Goal: Task Accomplishment & Management: Manage account settings

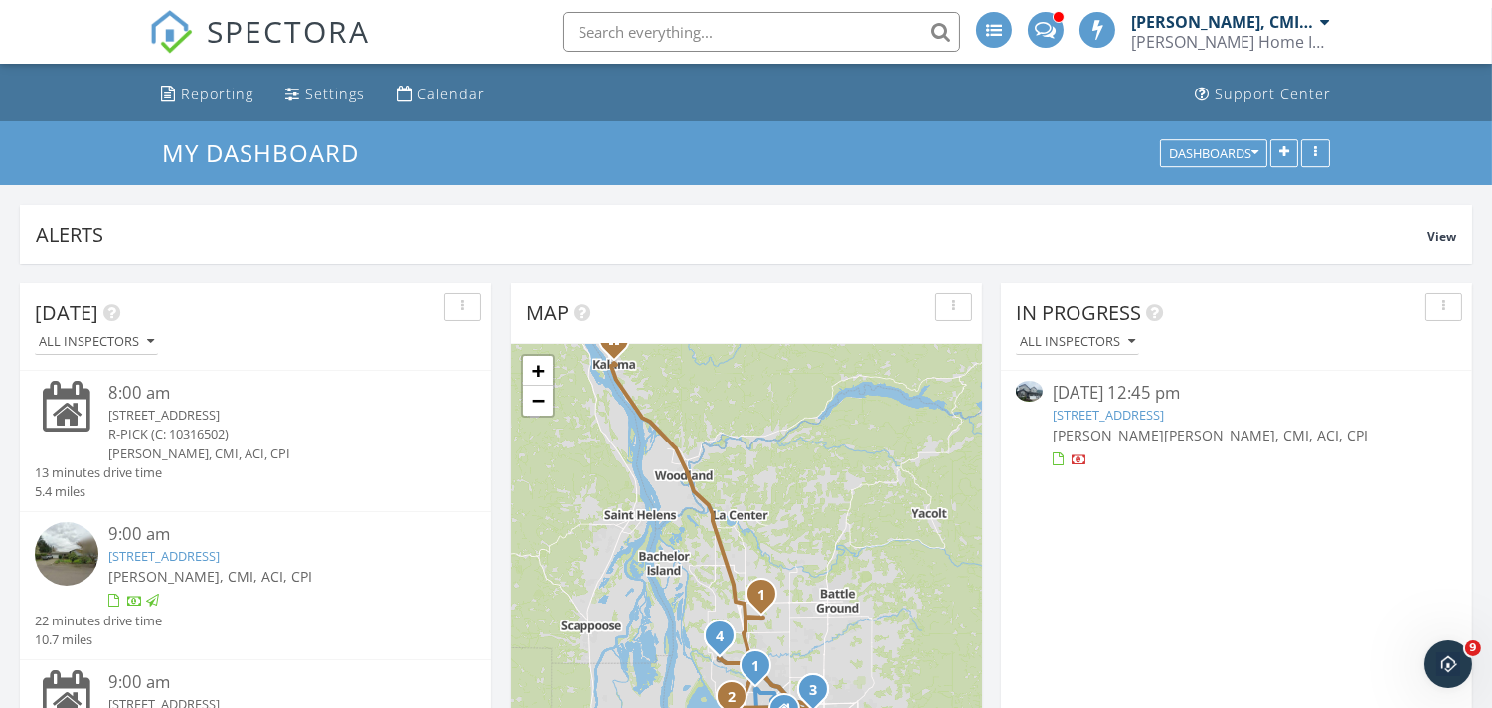
scroll to position [146, 0]
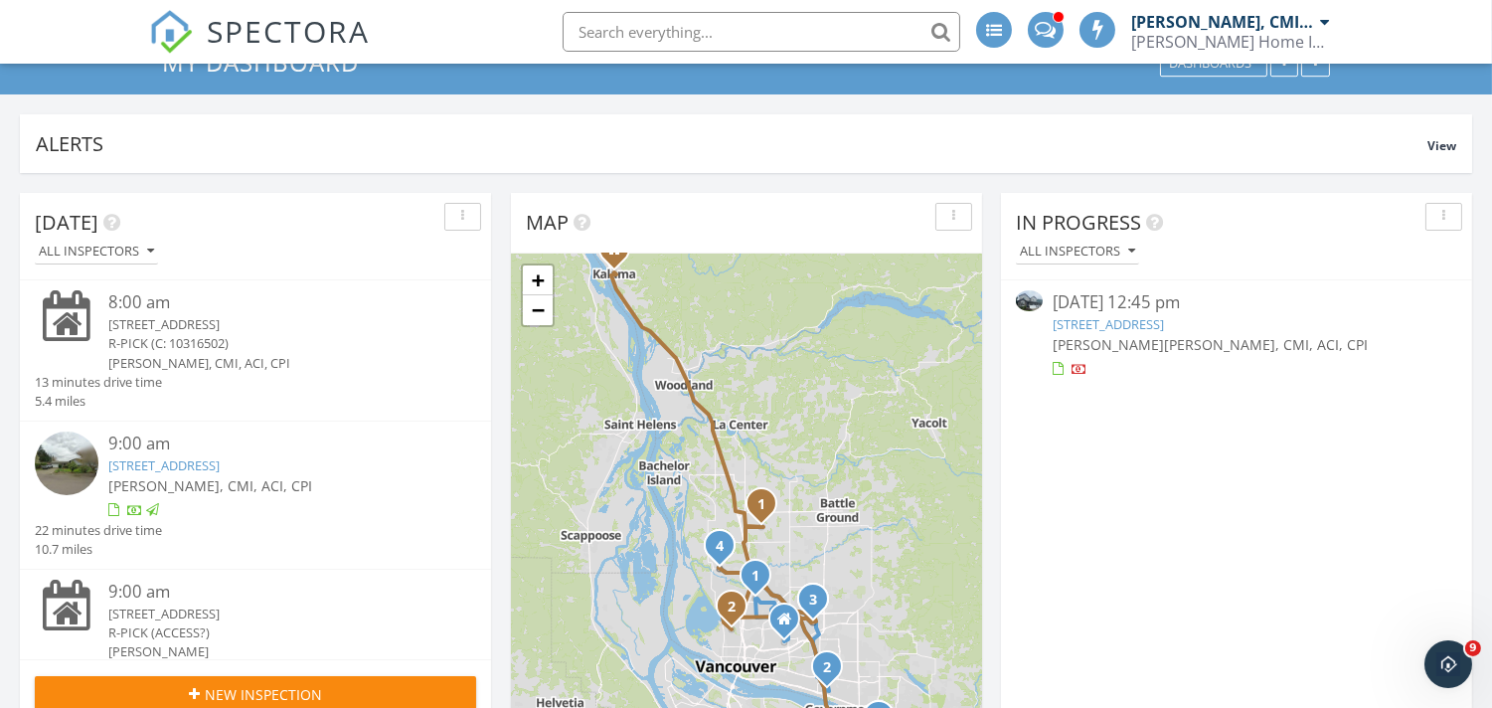
click at [1134, 324] on link "14300 NW 25th Ct, Vancouver, WA 98685" at bounding box center [1107, 324] width 111 height 18
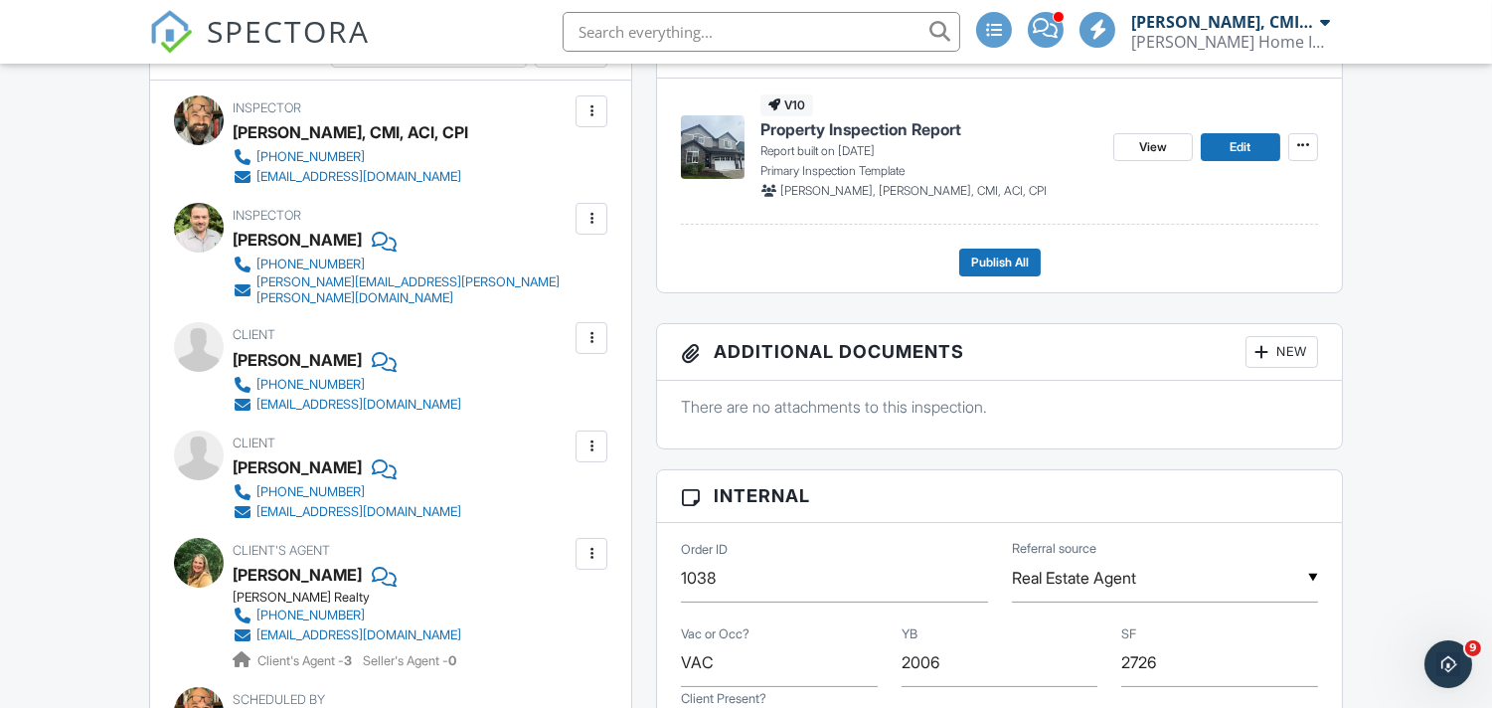
scroll to position [662, 0]
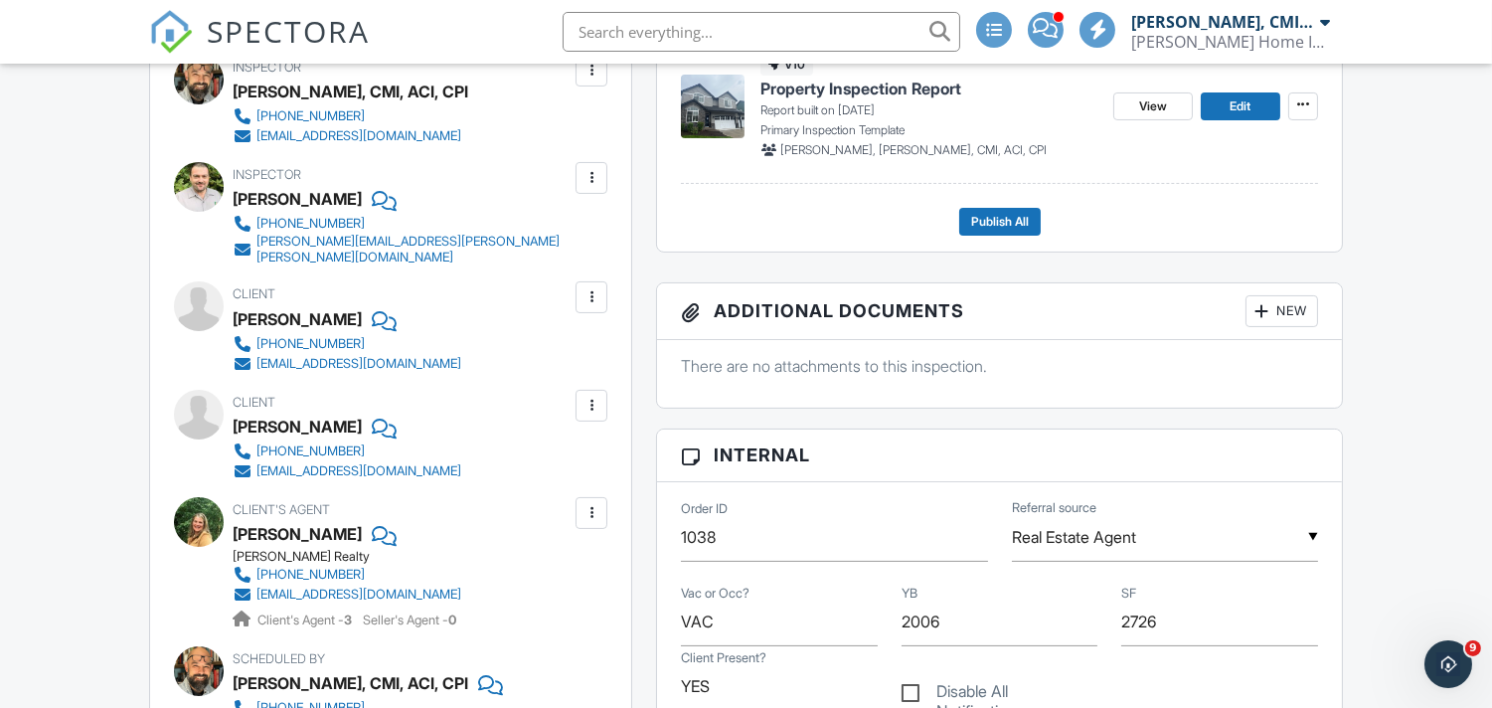
click at [1045, 28] on span at bounding box center [1044, 28] width 25 height 1
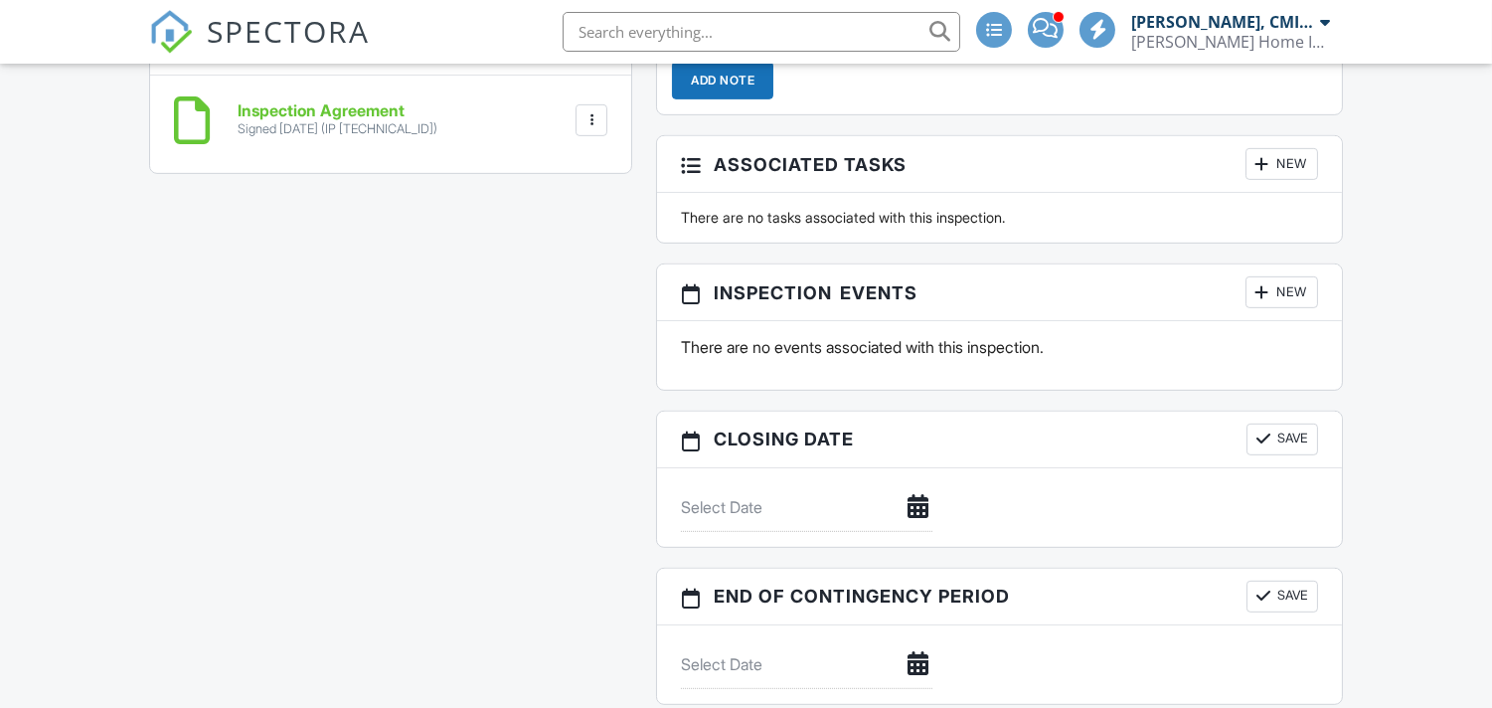
scroll to position [1686, 0]
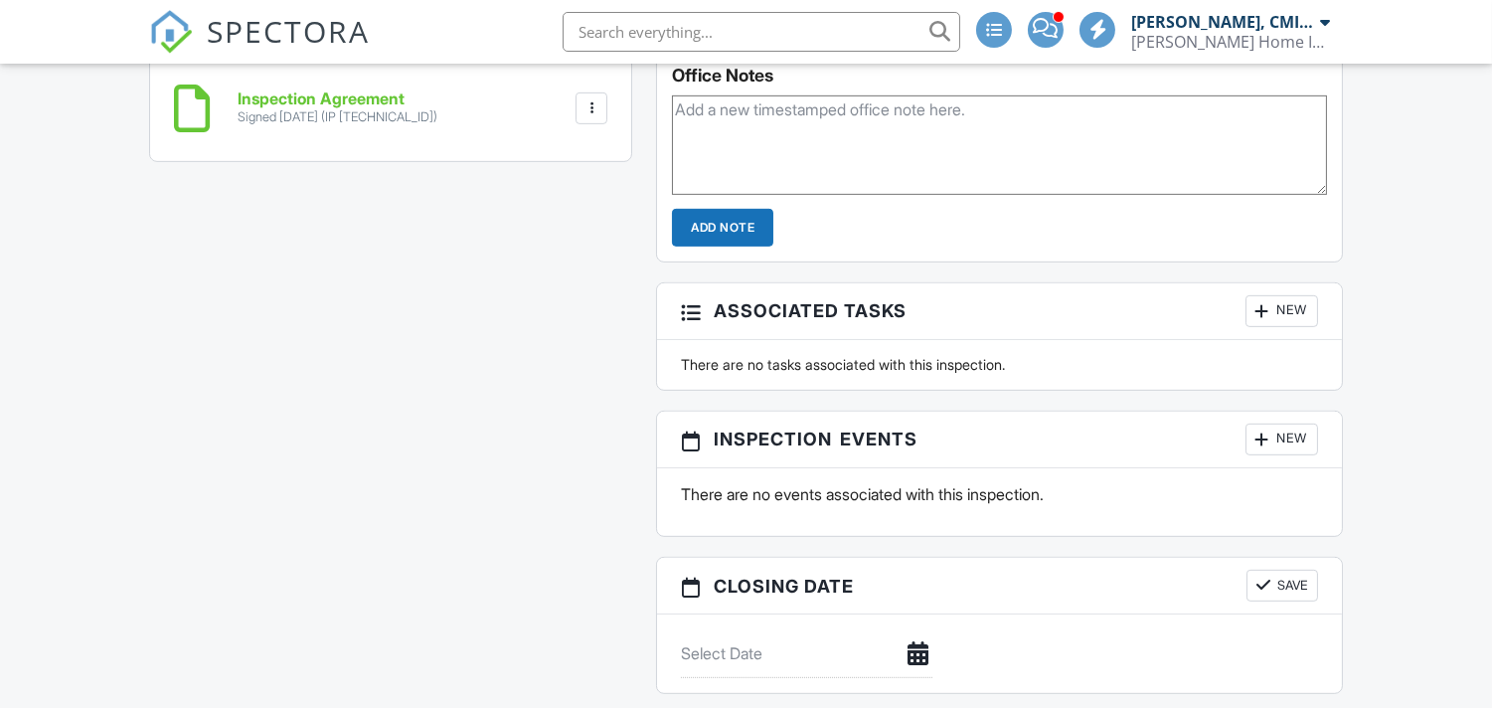
click at [779, 195] on textarea at bounding box center [999, 144] width 654 height 99
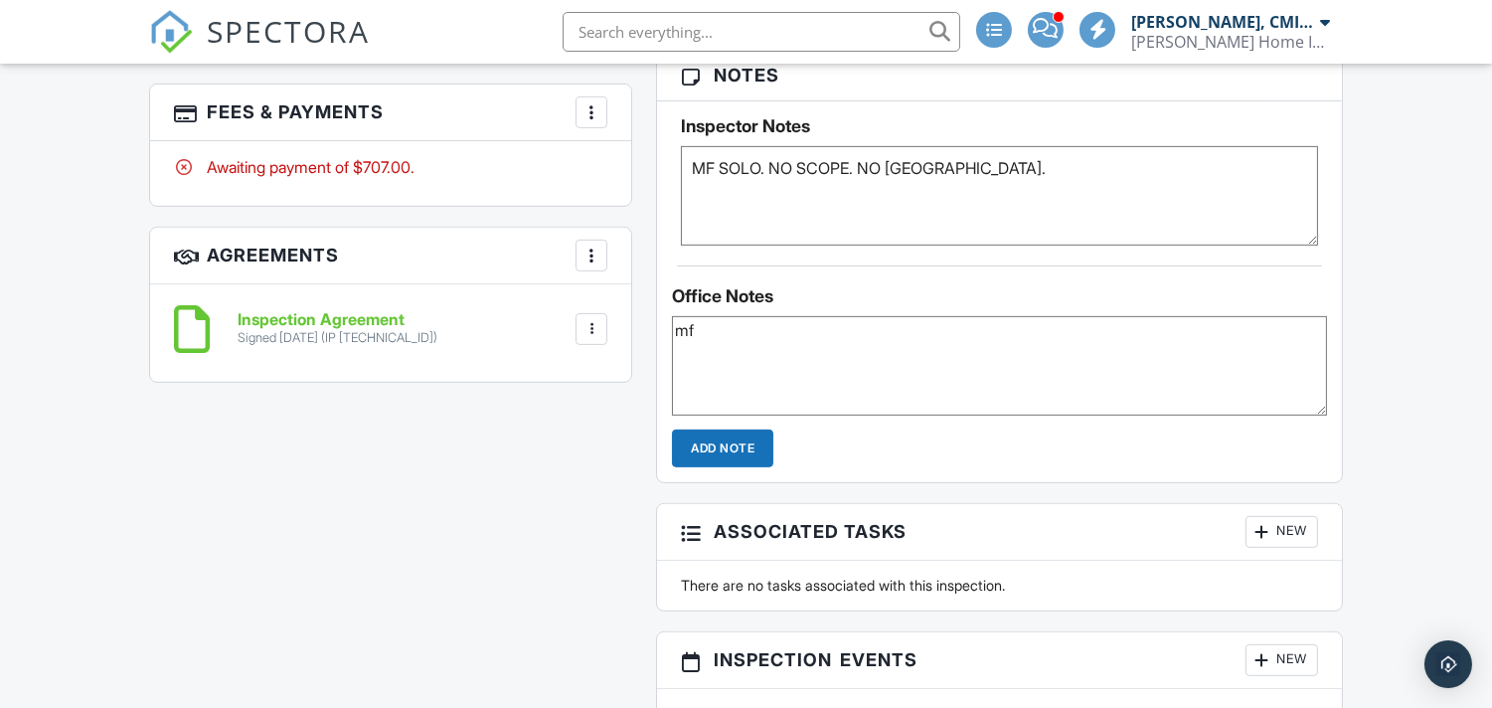
type textarea "m"
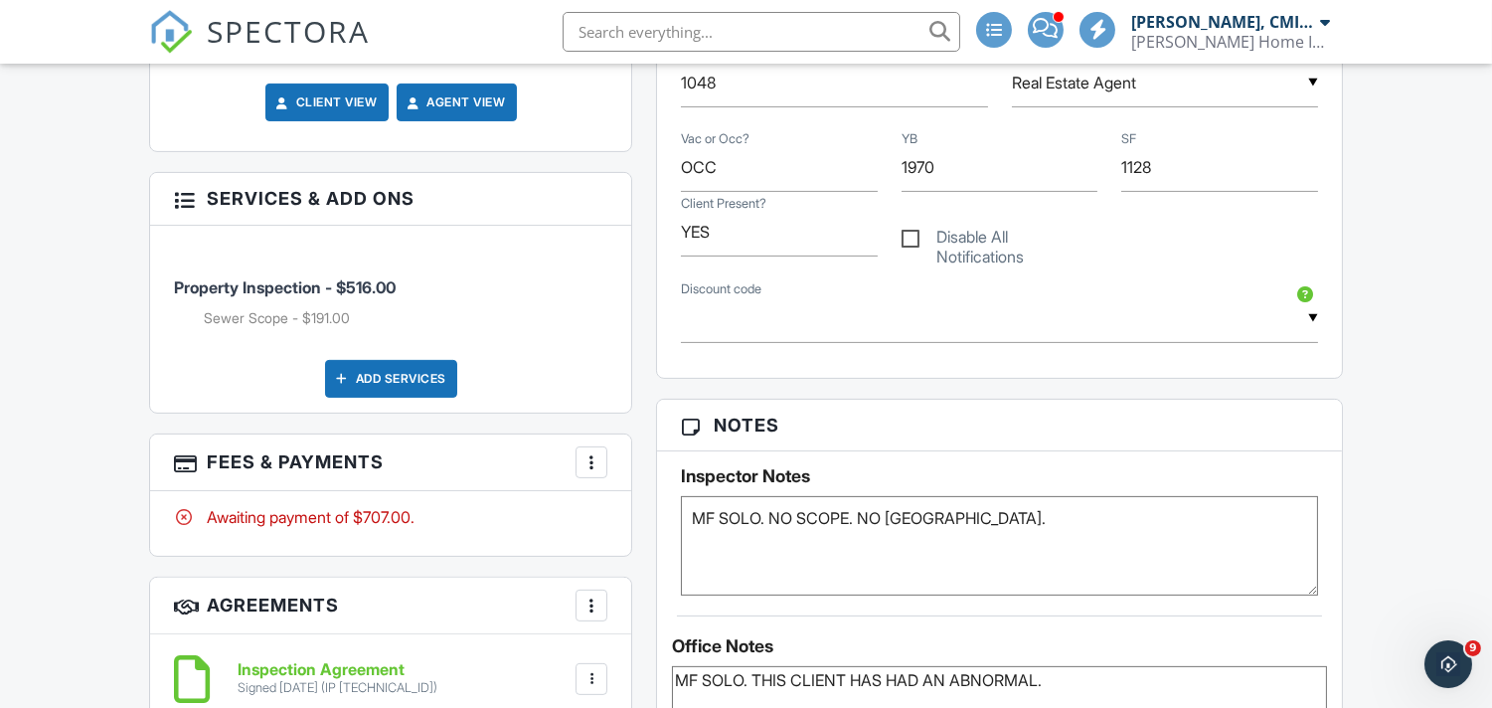
scroll to position [1318, 0]
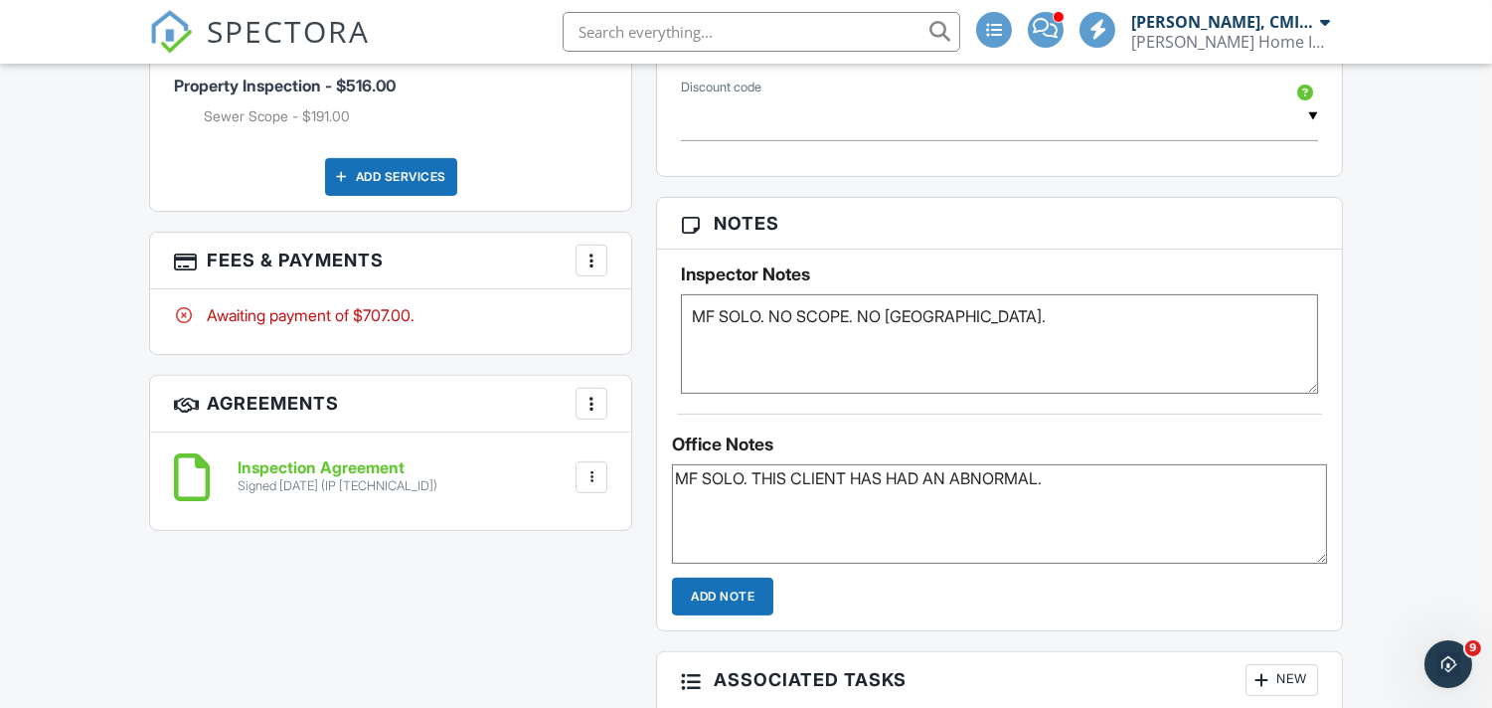
type textarea "MF SOLO. THIS CLIENT HAS HAD AN ABNORMAL."
drag, startPoint x: 967, startPoint y: 316, endPoint x: 939, endPoint y: 325, distance: 29.2
click at [939, 325] on textarea "MF SOLO. NO SCOPE. NO RADON." at bounding box center [999, 343] width 636 height 99
click at [863, 315] on textarea "MF SOLO. NO SCOPE. NO RADON." at bounding box center [999, 343] width 636 height 99
drag, startPoint x: 862, startPoint y: 315, endPoint x: 773, endPoint y: 316, distance: 88.4
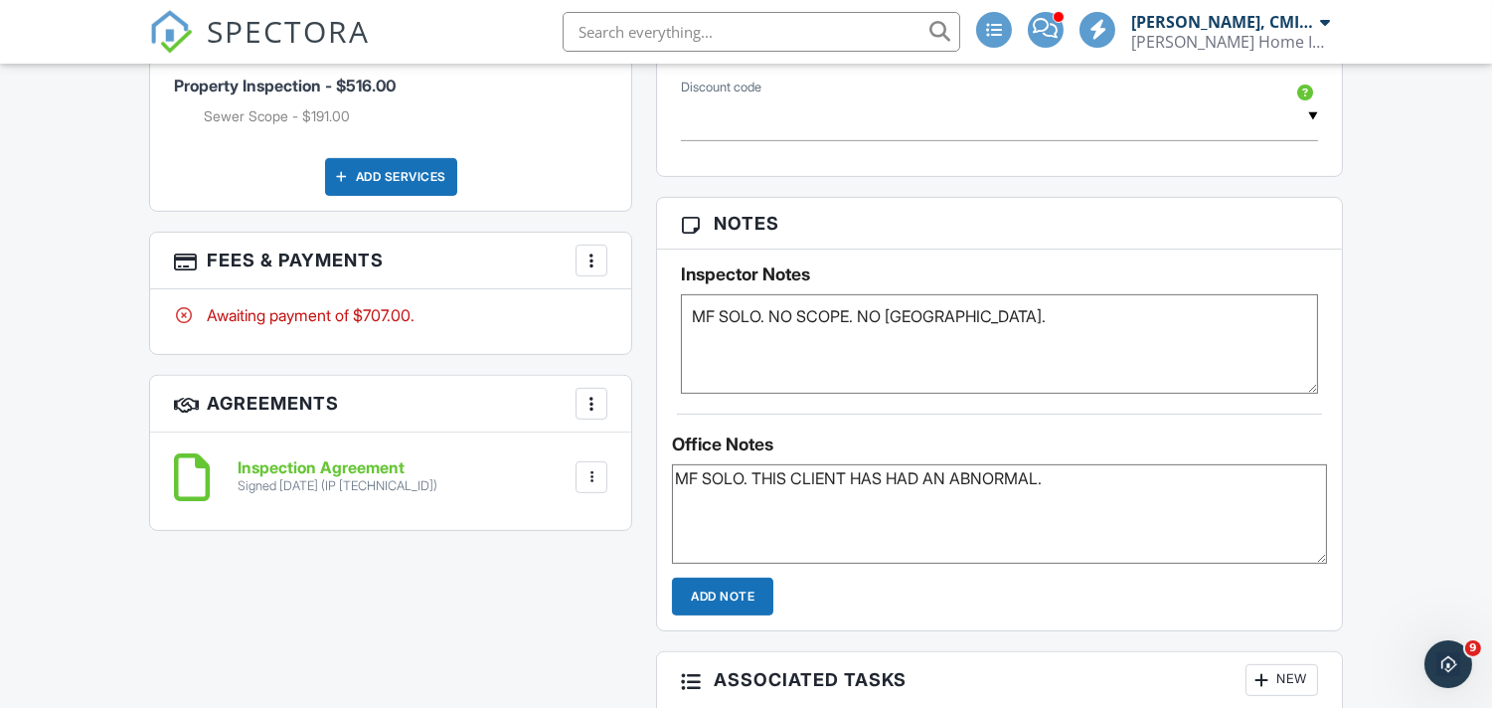
click at [773, 315] on textarea "MF SOLO. NO SCOPE. NO RADON." at bounding box center [999, 343] width 636 height 99
click at [947, 362] on textarea "MF SOLO. NO SCOPE. NO RADON." at bounding box center [999, 343] width 636 height 99
type textarea "MF SOLO. NO [GEOGRAPHIC_DATA]."
click at [583, 250] on div at bounding box center [591, 260] width 20 height 20
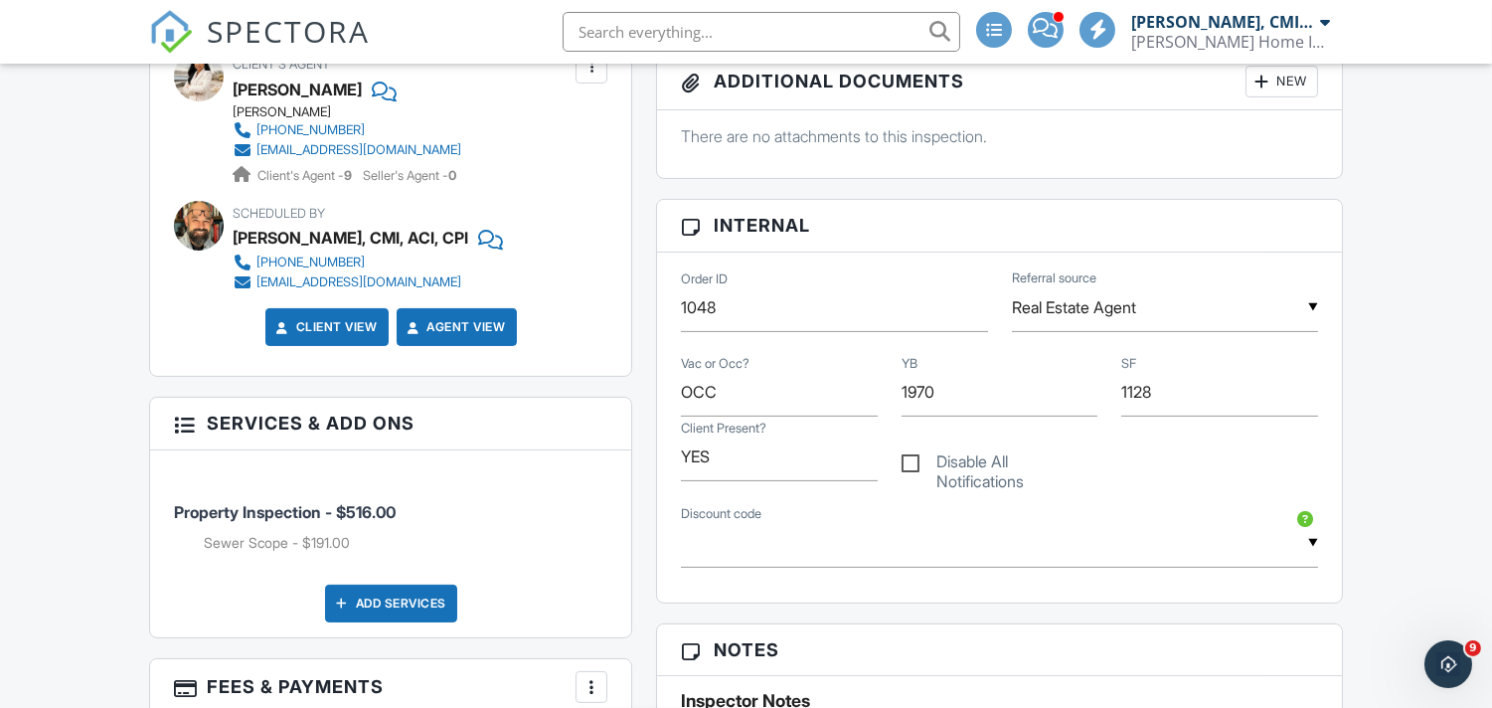
scroll to position [876, 0]
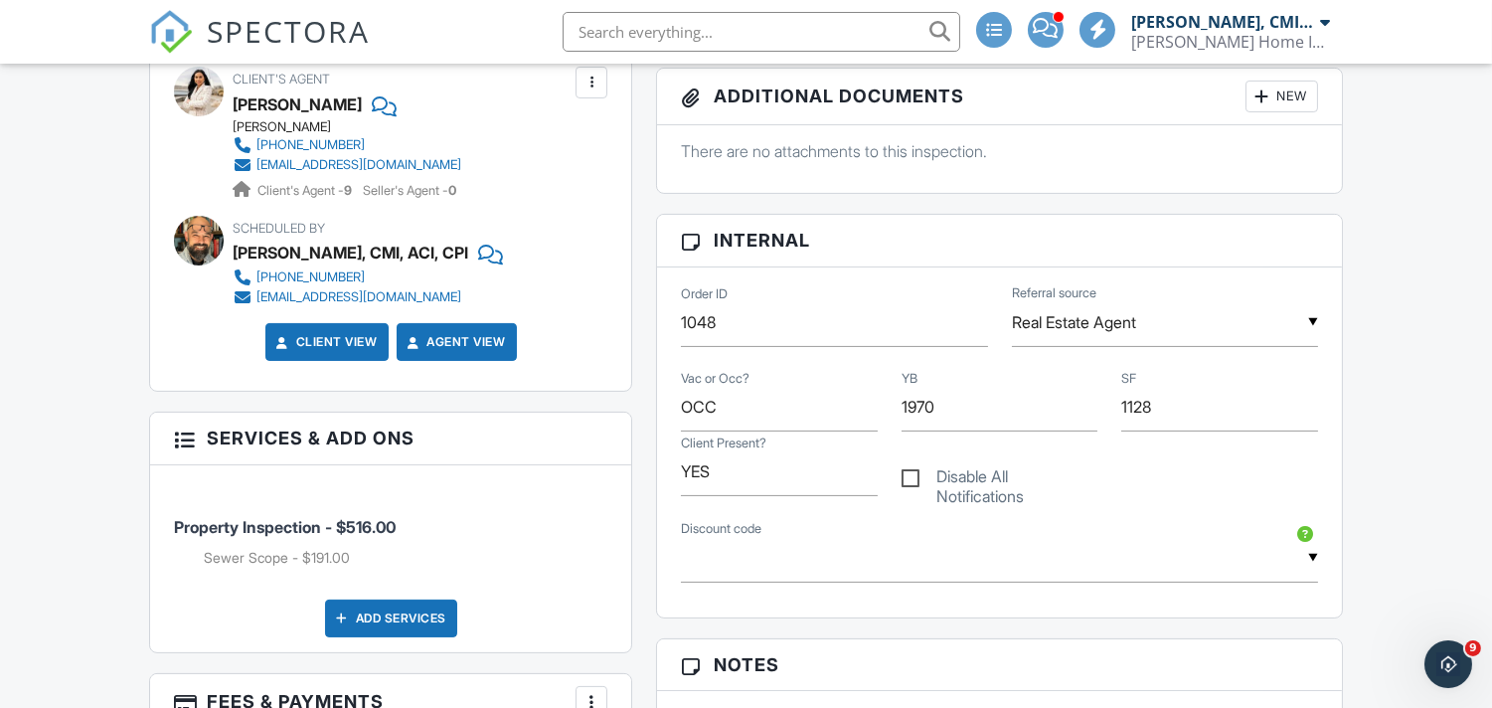
click at [1047, 28] on span at bounding box center [1044, 28] width 25 height 1
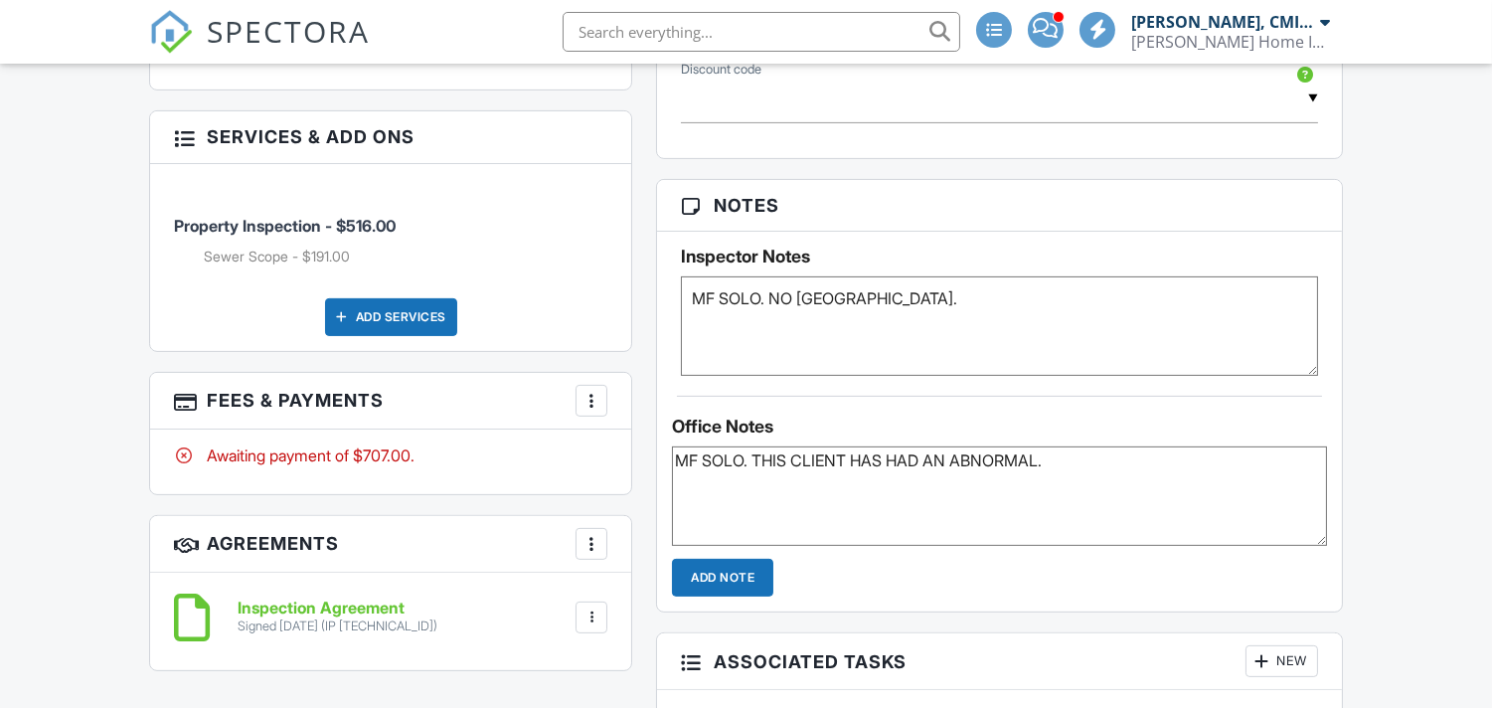
click at [882, 299] on textarea "MF SOLO. NO [GEOGRAPHIC_DATA]." at bounding box center [999, 325] width 636 height 99
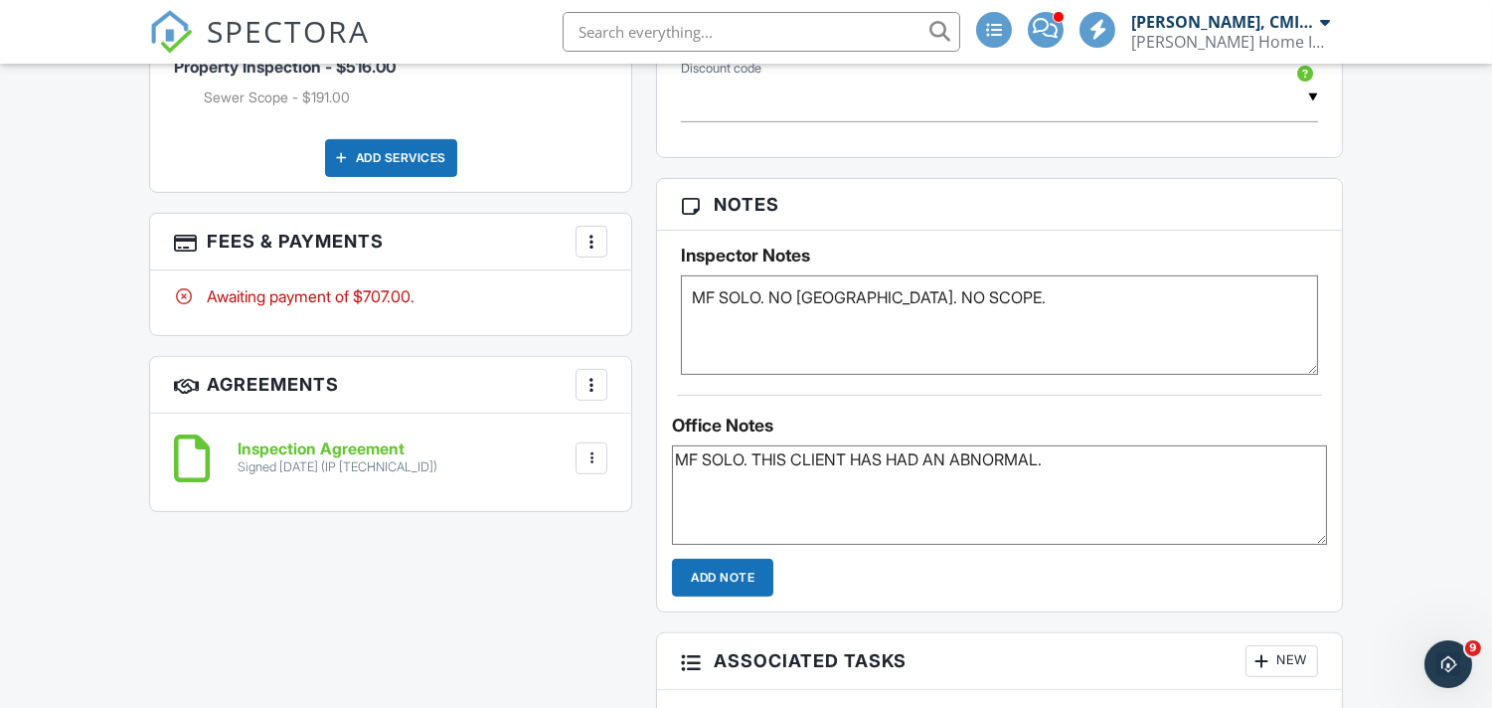
type textarea "MF SOLO. NO [GEOGRAPHIC_DATA]. NO SCOPE."
drag, startPoint x: 594, startPoint y: 225, endPoint x: 584, endPoint y: 238, distance: 17.1
click at [586, 232] on div at bounding box center [591, 242] width 20 height 20
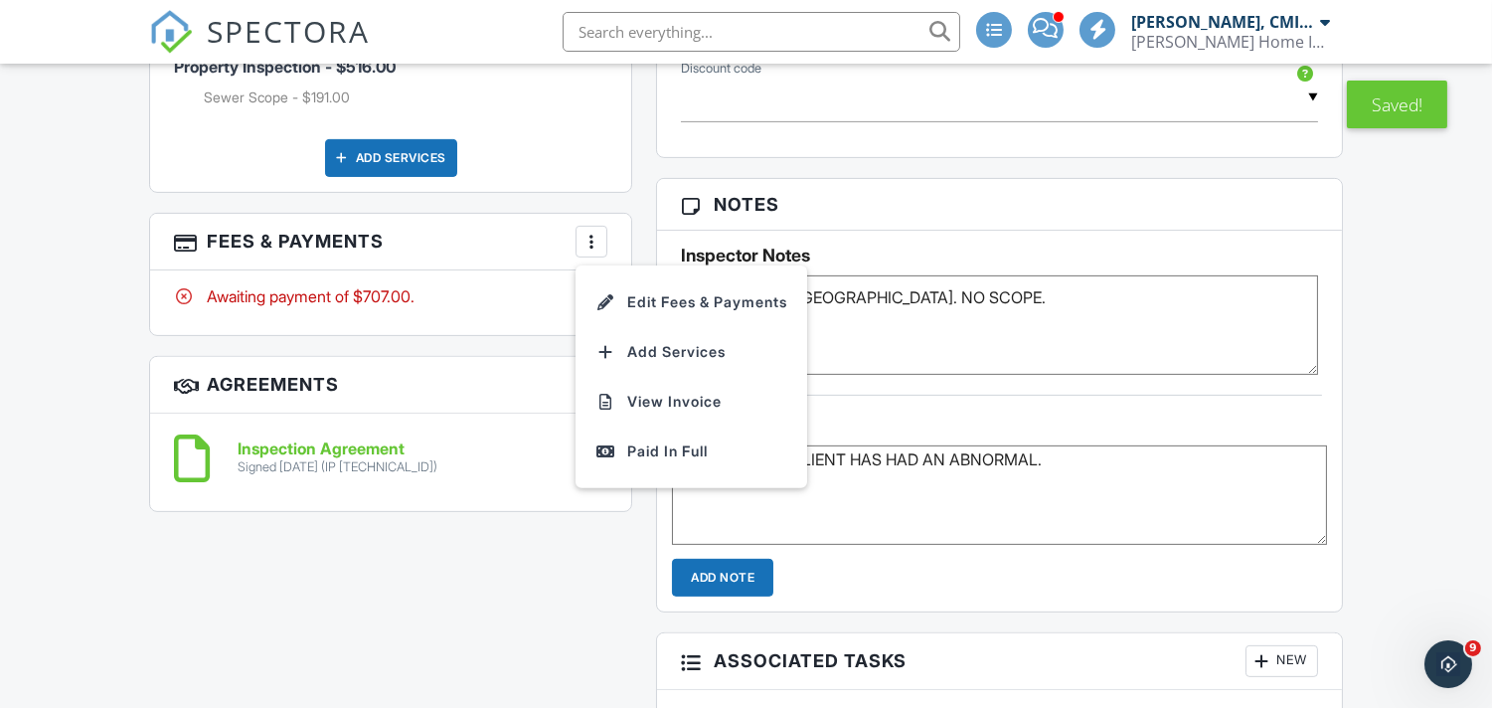
click at [617, 282] on li "Edit Fees & Payments" at bounding box center [691, 302] width 208 height 50
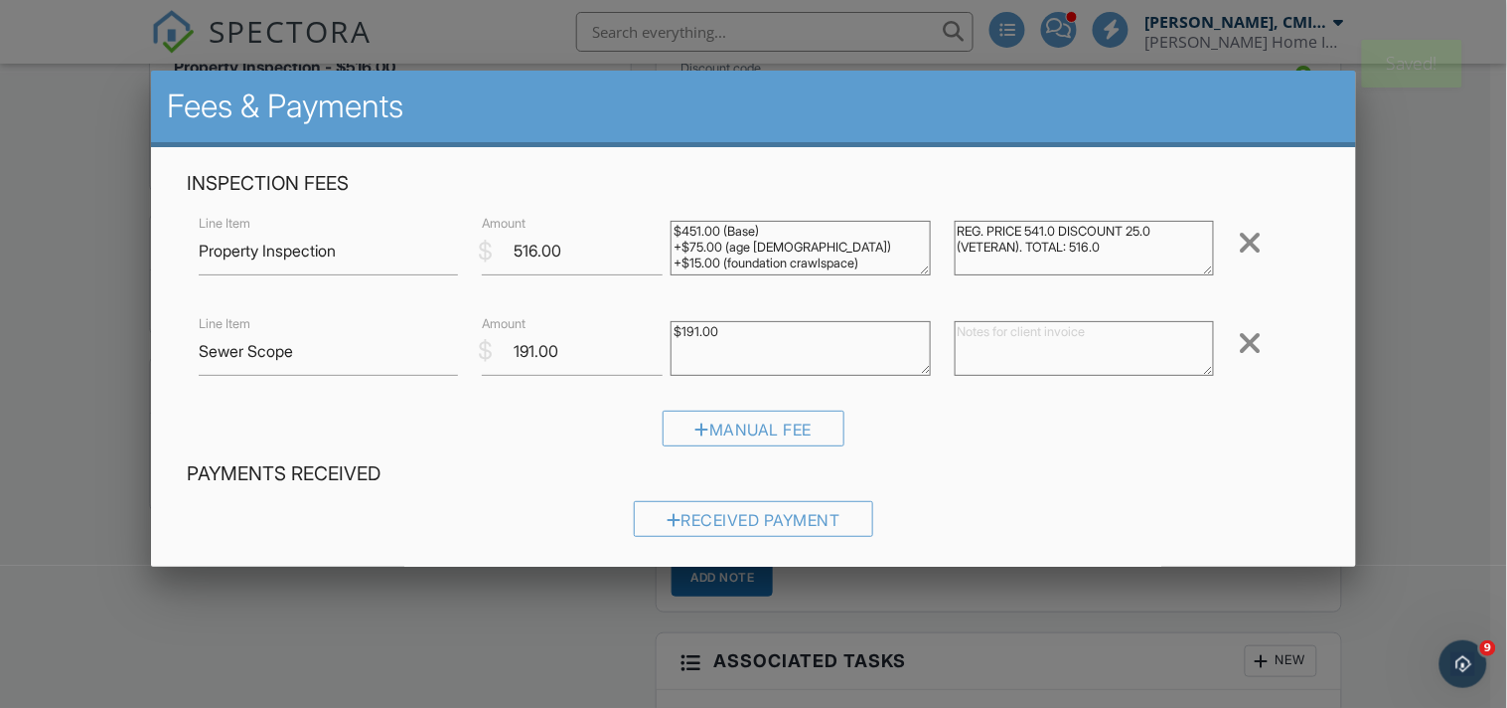
click at [1238, 341] on div at bounding box center [1250, 343] width 24 height 32
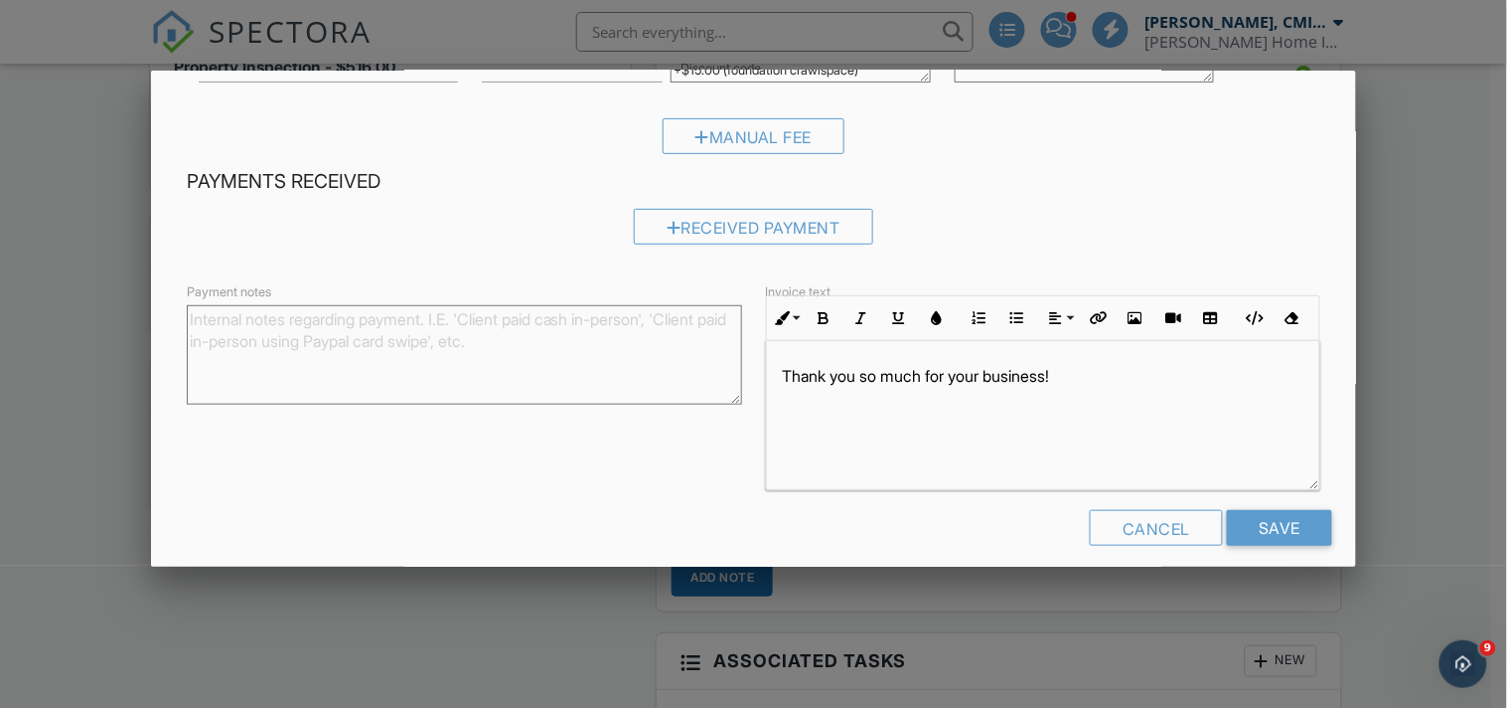
scroll to position [211, 0]
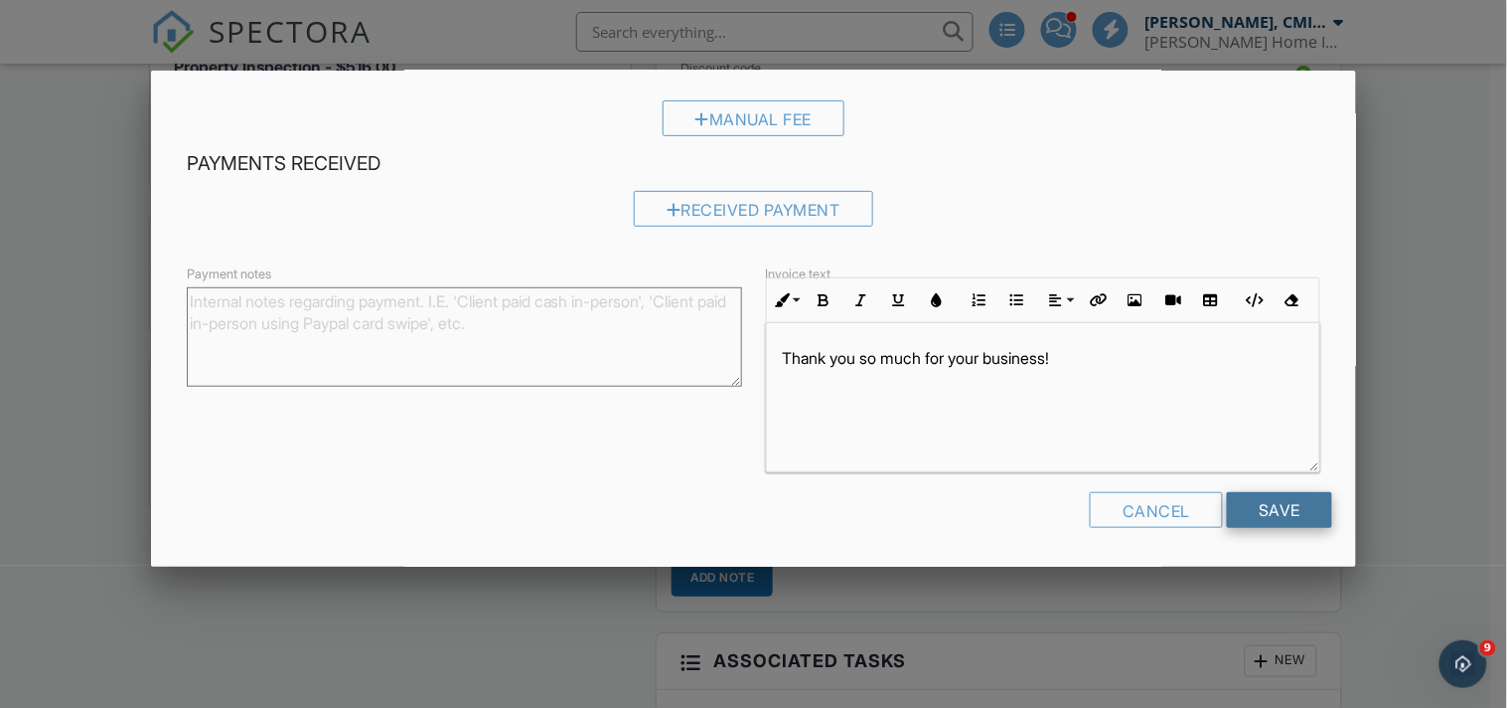
click at [1276, 515] on input "Save" at bounding box center [1279, 510] width 105 height 36
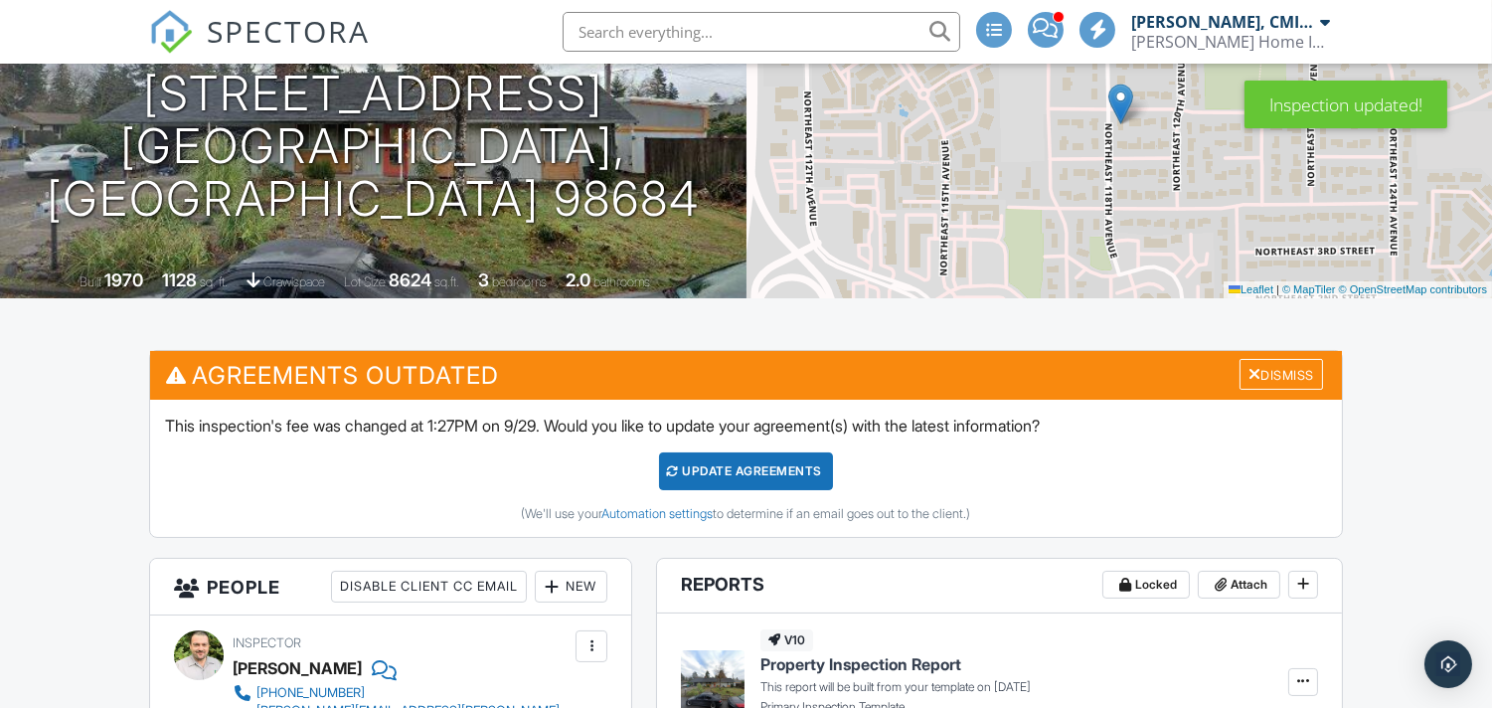
click at [779, 465] on div "Update Agreements" at bounding box center [746, 471] width 174 height 38
